Goal: Task Accomplishment & Management: Complete application form

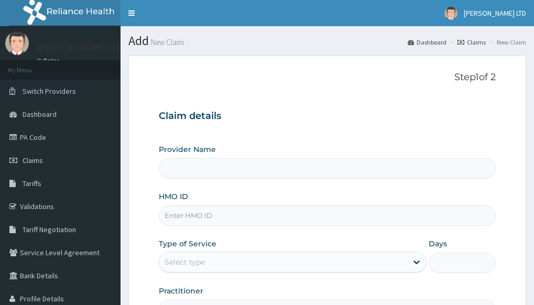
type input "[PERSON_NAME] Medical Centre LTD"
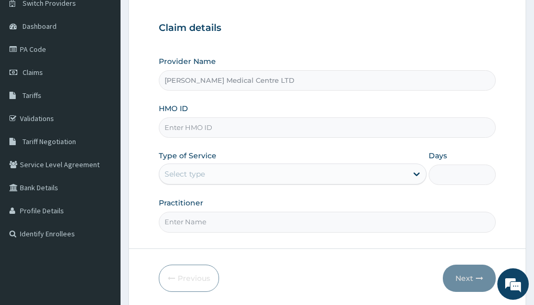
scroll to position [105, 0]
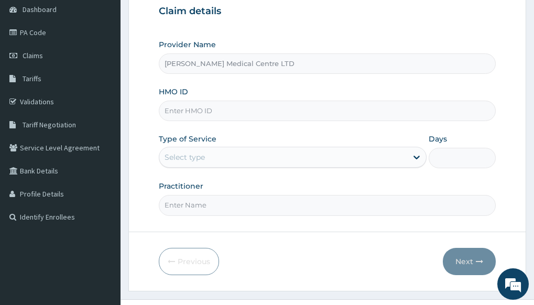
click at [189, 108] on input "HMO ID" at bounding box center [327, 111] width 337 height 20
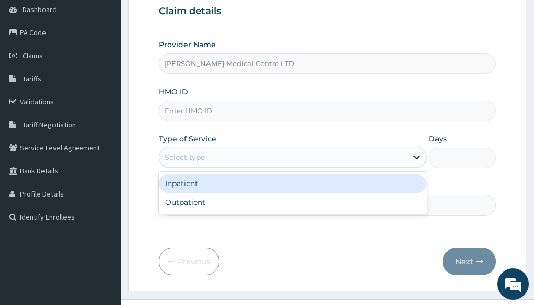
click at [189, 157] on div "Select type" at bounding box center [184, 157] width 40 height 10
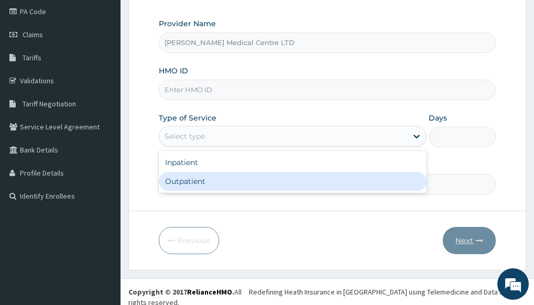
scroll to position [0, 0]
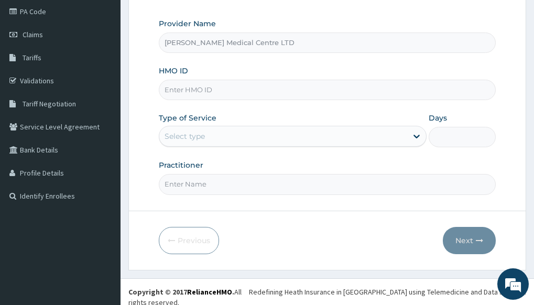
click at [205, 204] on form "Step 1 of 2 Claim details Provider Name [PERSON_NAME] Medical Centre LTD HMO ID…" at bounding box center [327, 100] width 398 height 340
click at [201, 185] on input "Practitioner" at bounding box center [327, 184] width 337 height 20
click at [311, 138] on div "Select type" at bounding box center [283, 136] width 248 height 17
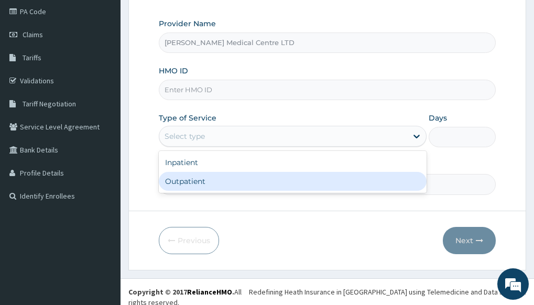
click at [196, 175] on div "Outpatient" at bounding box center [293, 181] width 268 height 19
type input "1"
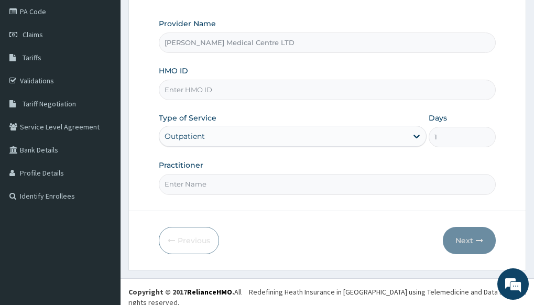
click at [212, 98] on input "HMO ID" at bounding box center [327, 90] width 337 height 20
type input "SWX/10098/A"
